Goal: Task Accomplishment & Management: Manage account settings

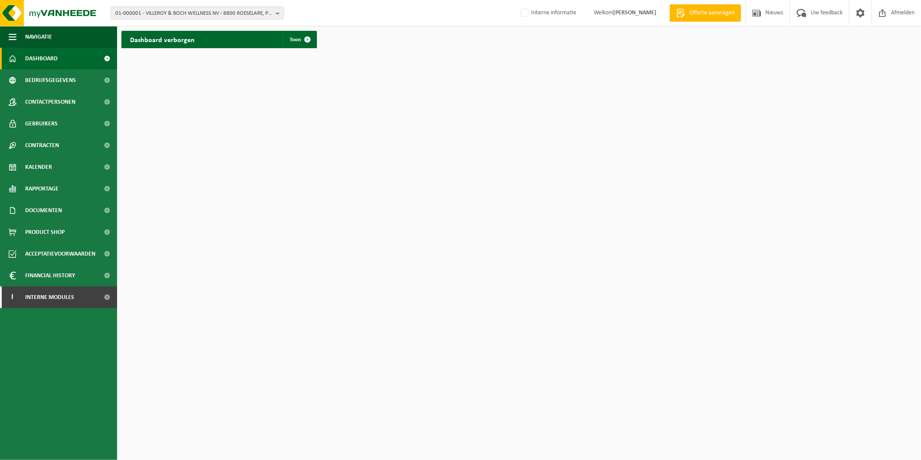
click at [205, 15] on span "01-000001 - VILLEROY & BOCH WELLNESS NV - 8800 ROESELARE, POPULIERSTRAAT 1" at bounding box center [193, 13] width 157 height 13
click at [140, 31] on input "text" at bounding box center [197, 27] width 169 height 11
paste input "10-971722"
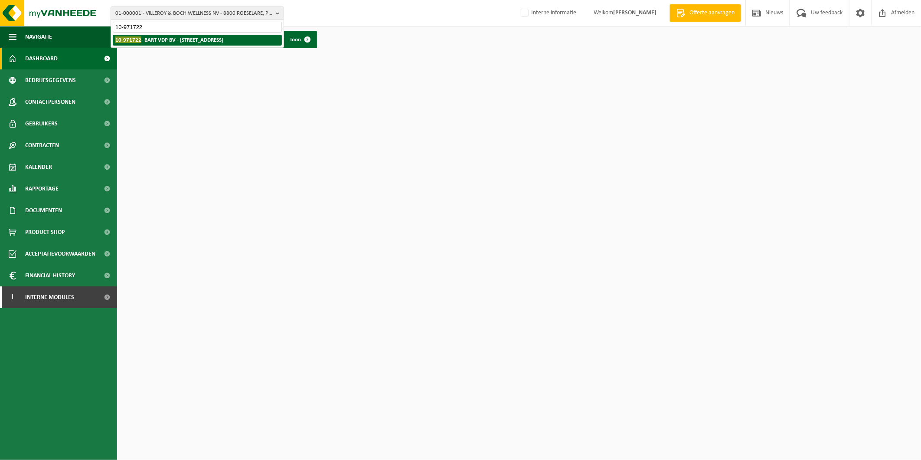
type input "10-971722"
click at [167, 35] on li "10-971722 - BART VDP BV - 9810 NAZARETH, BOSSTRAAT 172" at bounding box center [197, 40] width 169 height 11
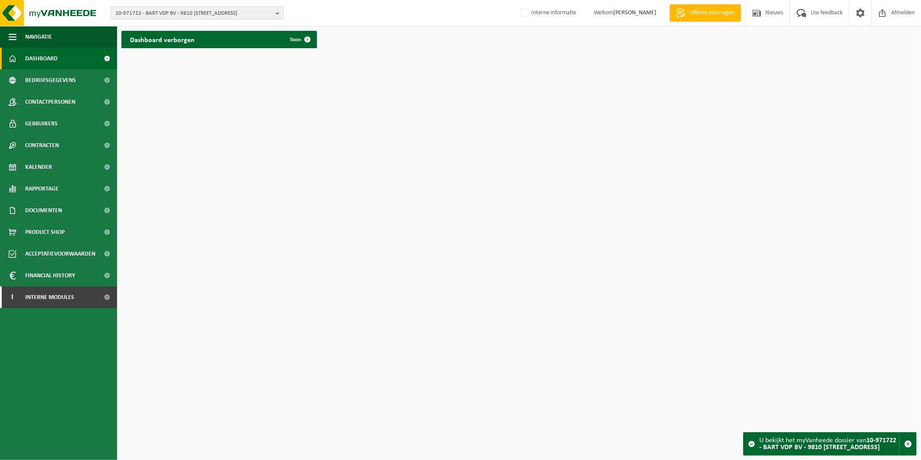
click at [49, 118] on span "Gebruikers" at bounding box center [41, 124] width 33 height 22
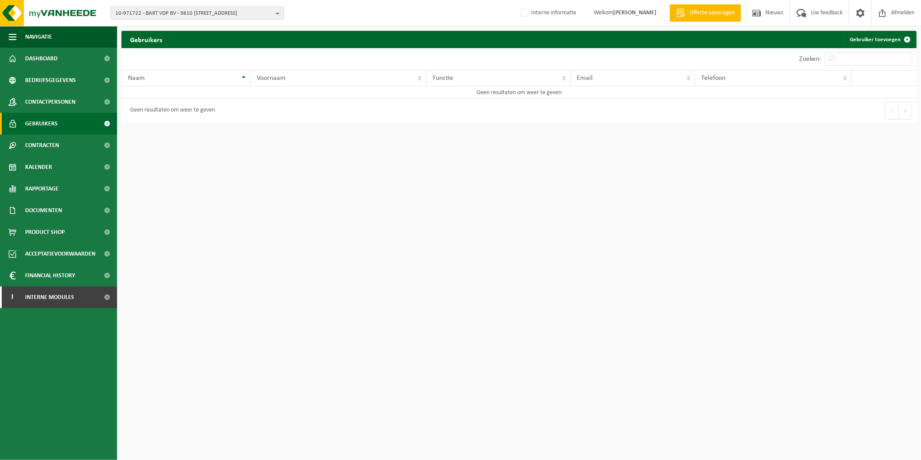
click at [50, 105] on span "Contactpersonen" at bounding box center [50, 102] width 50 height 22
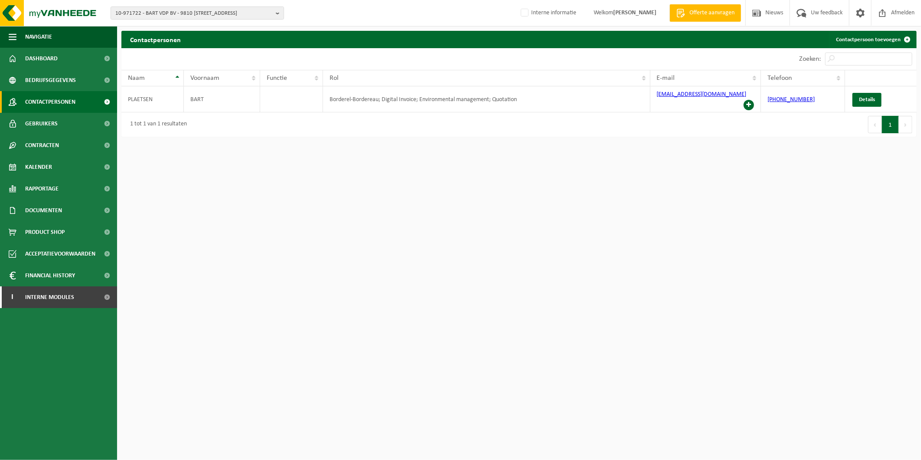
click at [38, 125] on span "Gebruikers" at bounding box center [41, 124] width 33 height 22
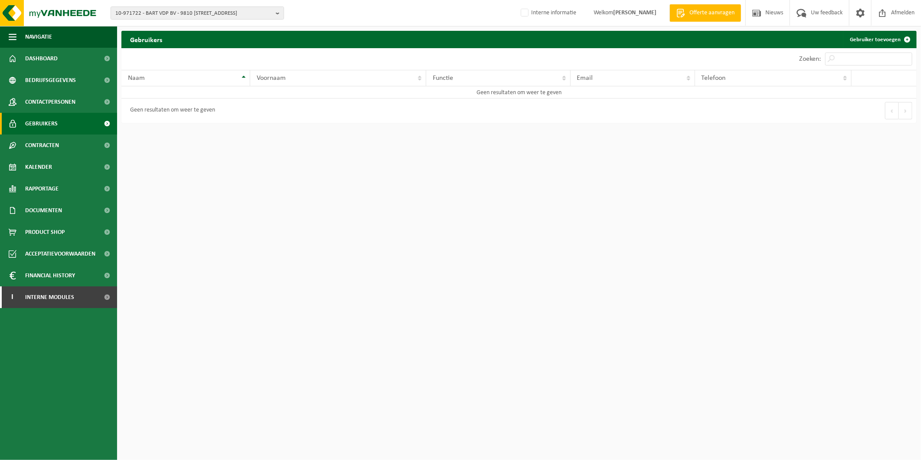
click at [880, 45] on link "Gebruiker toevoegen" at bounding box center [879, 39] width 73 height 17
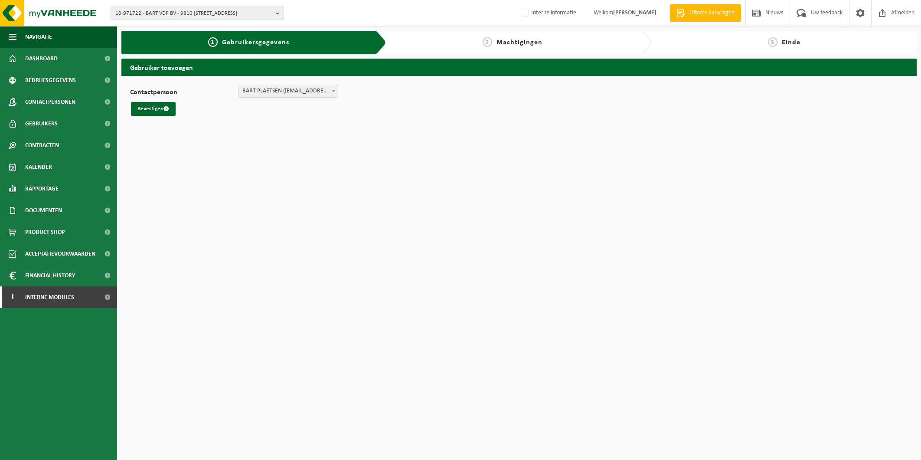
select select "111415"
click at [157, 110] on button "Bevestigen" at bounding box center [153, 109] width 45 height 14
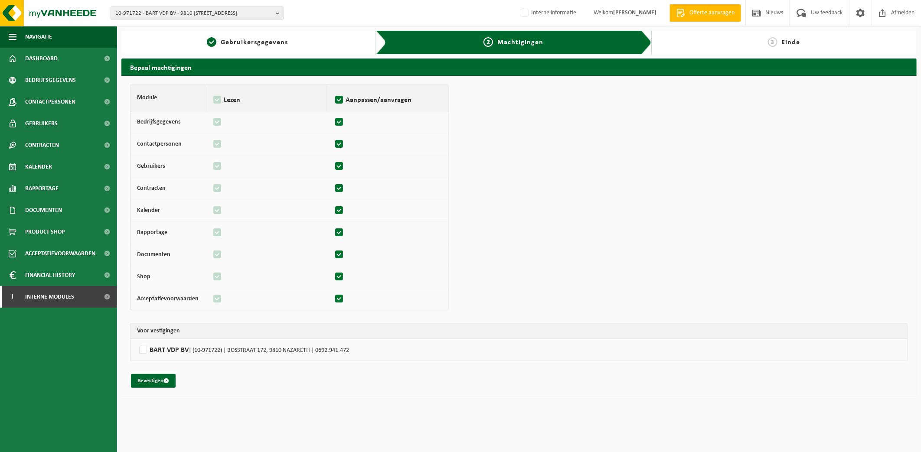
click at [141, 349] on label"] "BART VDP BV | (10-971722) | BOSSTRAAT 172, 9810 NAZARETH | 0692.941.472" at bounding box center [519, 350] width 764 height 13
click at [141, 349] on input "BART VDP BV | (10-971722) | BOSSTRAAT 172, 9810 NAZARETH | 0692.941.472" at bounding box center [597, 350] width 921 height 13
checkbox input "true"
click at [154, 384] on button "Bevestigen" at bounding box center [153, 381] width 45 height 14
